Goal: Communication & Community: Answer question/provide support

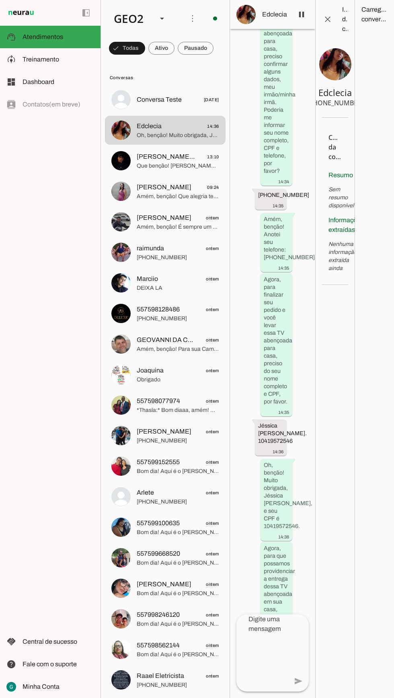
scroll to position [5665, 0]
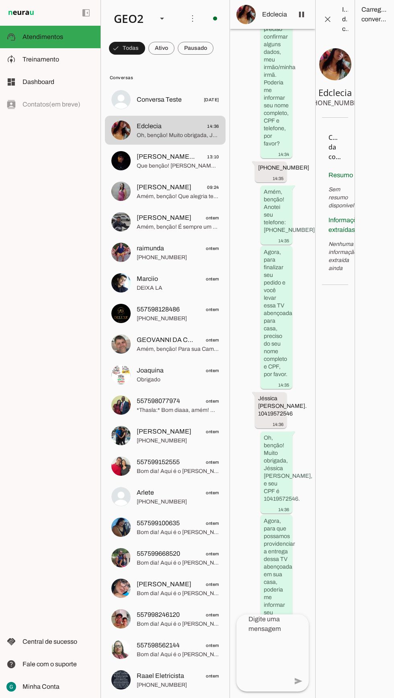
click at [166, 162] on span "Que benção! [PERSON_NAME], sua irmã pode vir à loja amanhã para finalizar a com…" at bounding box center [178, 166] width 82 height 8
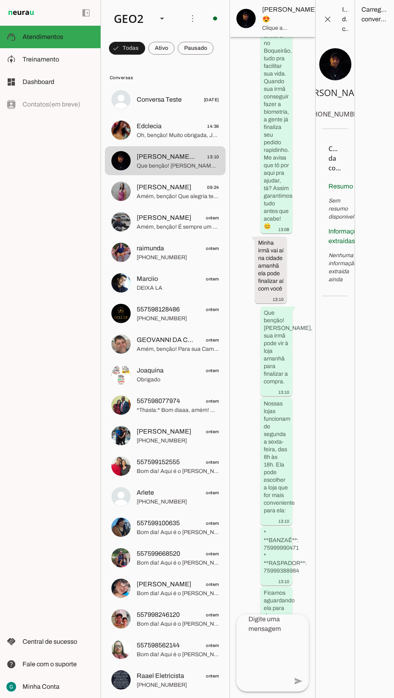
scroll to position [11868, 0]
click at [163, 125] on span "Edclecia 14:36" at bounding box center [178, 126] width 82 height 10
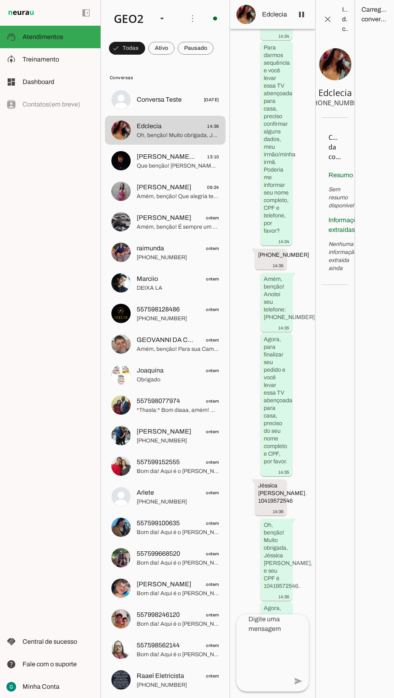
scroll to position [5765, 0]
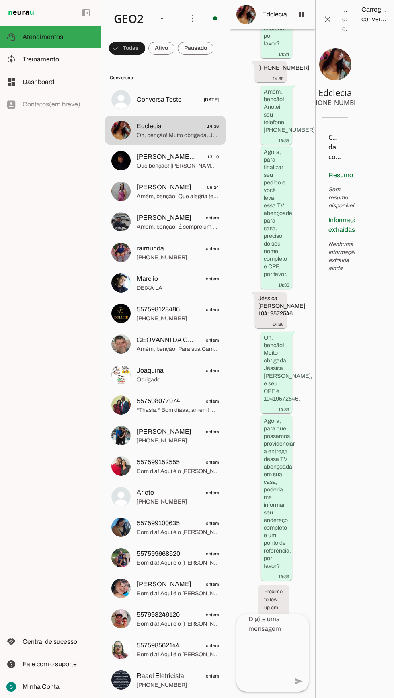
click at [130, 20] on div "GEO2" at bounding box center [128, 18] width 43 height 27
click at [221, 47] on slot at bounding box center [246, 52] width 51 height 10
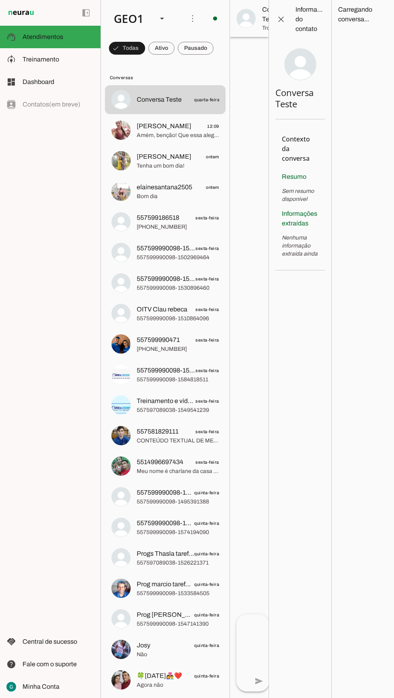
click at [186, 132] on span "Amém, benção! Que essa alegria e satisfação se multipliquem em sua vida. A Casa…" at bounding box center [178, 135] width 82 height 8
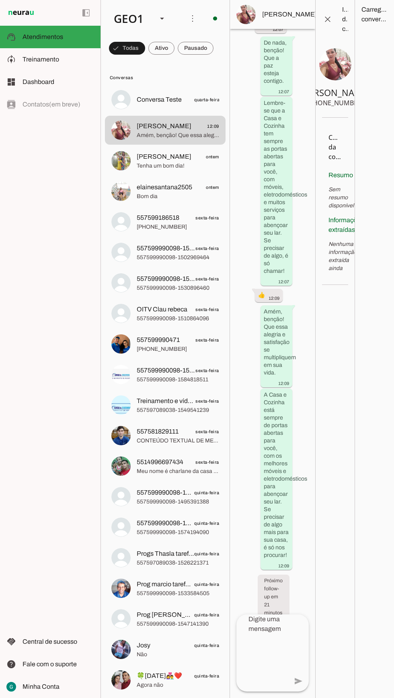
scroll to position [2824, 0]
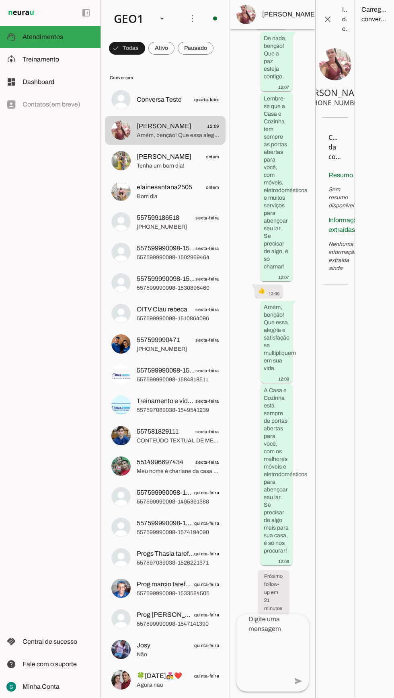
click at [127, 18] on div "GEO1" at bounding box center [128, 18] width 43 height 27
click at [221, 56] on slot at bounding box center [246, 52] width 51 height 10
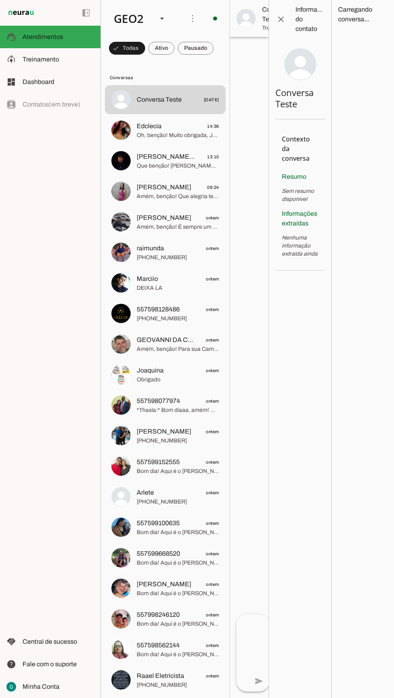
click at [173, 124] on span "Edclecia 14:36" at bounding box center [178, 126] width 82 height 10
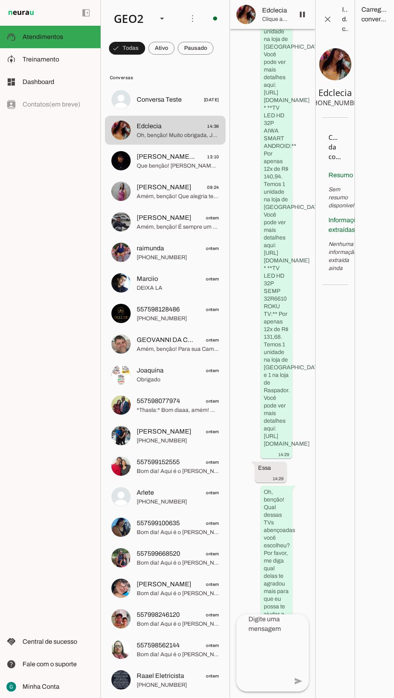
scroll to position [5765, 0]
